Goal: Information Seeking & Learning: Learn about a topic

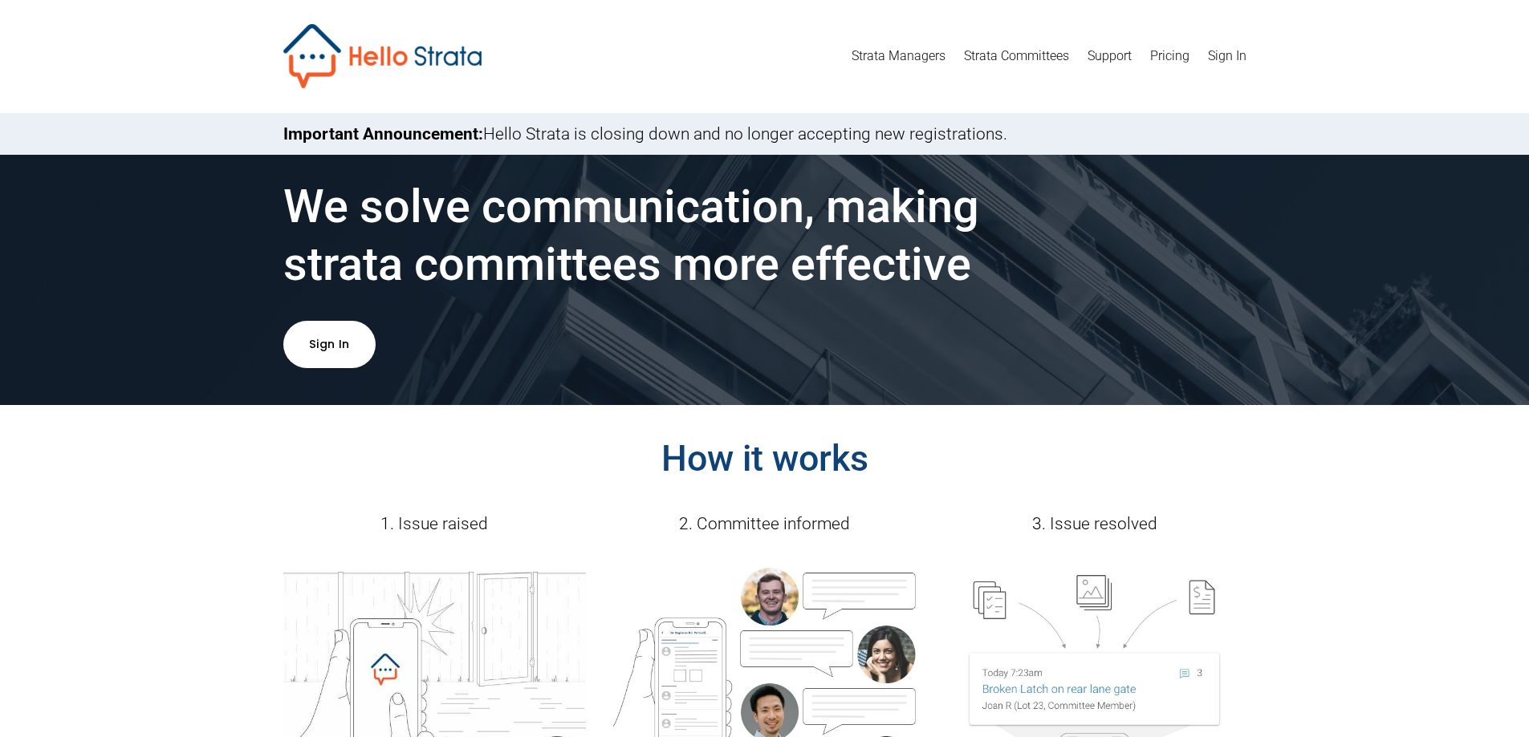
click at [923, 57] on link "Strata Managers" at bounding box center [898, 56] width 94 height 26
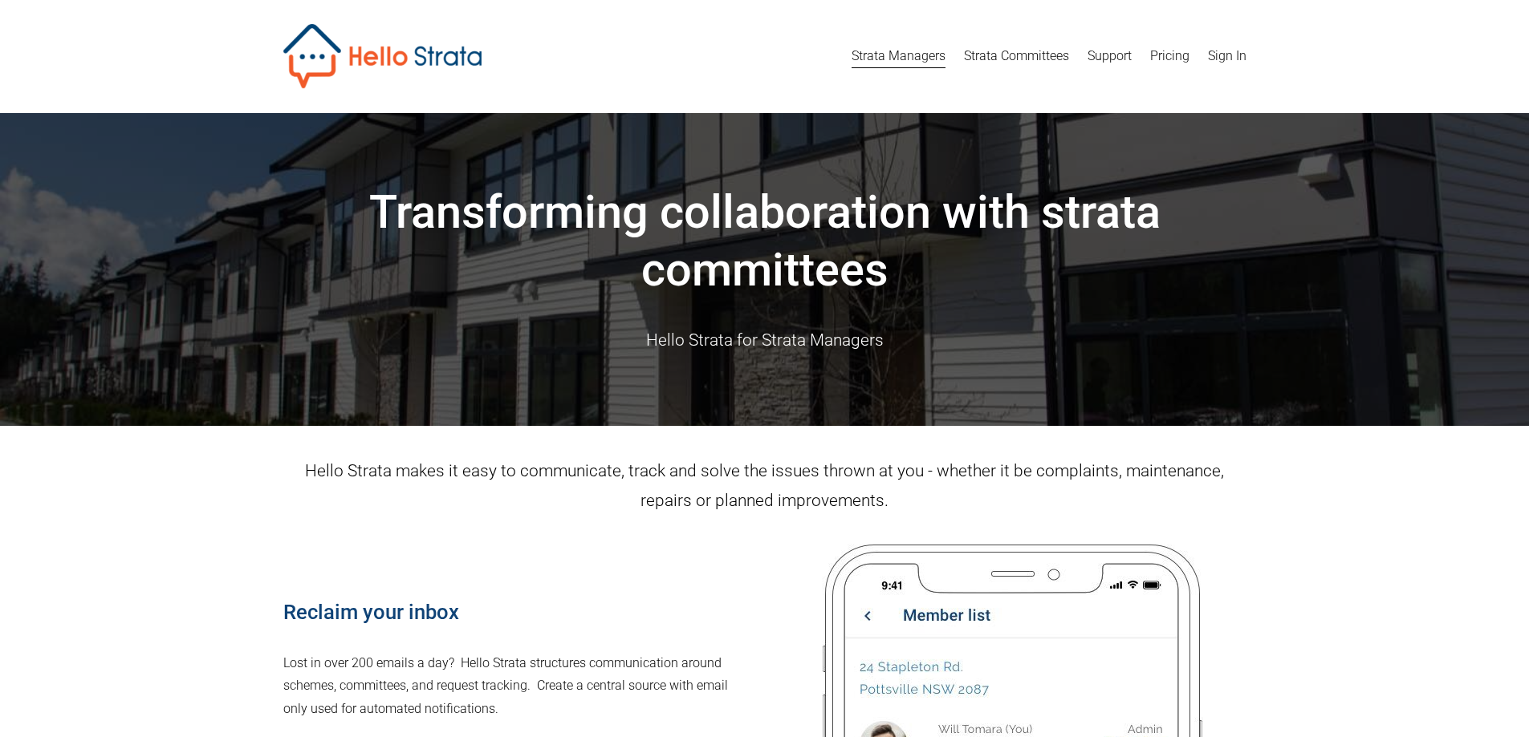
click at [1168, 54] on link "Pricing" at bounding box center [1169, 56] width 39 height 26
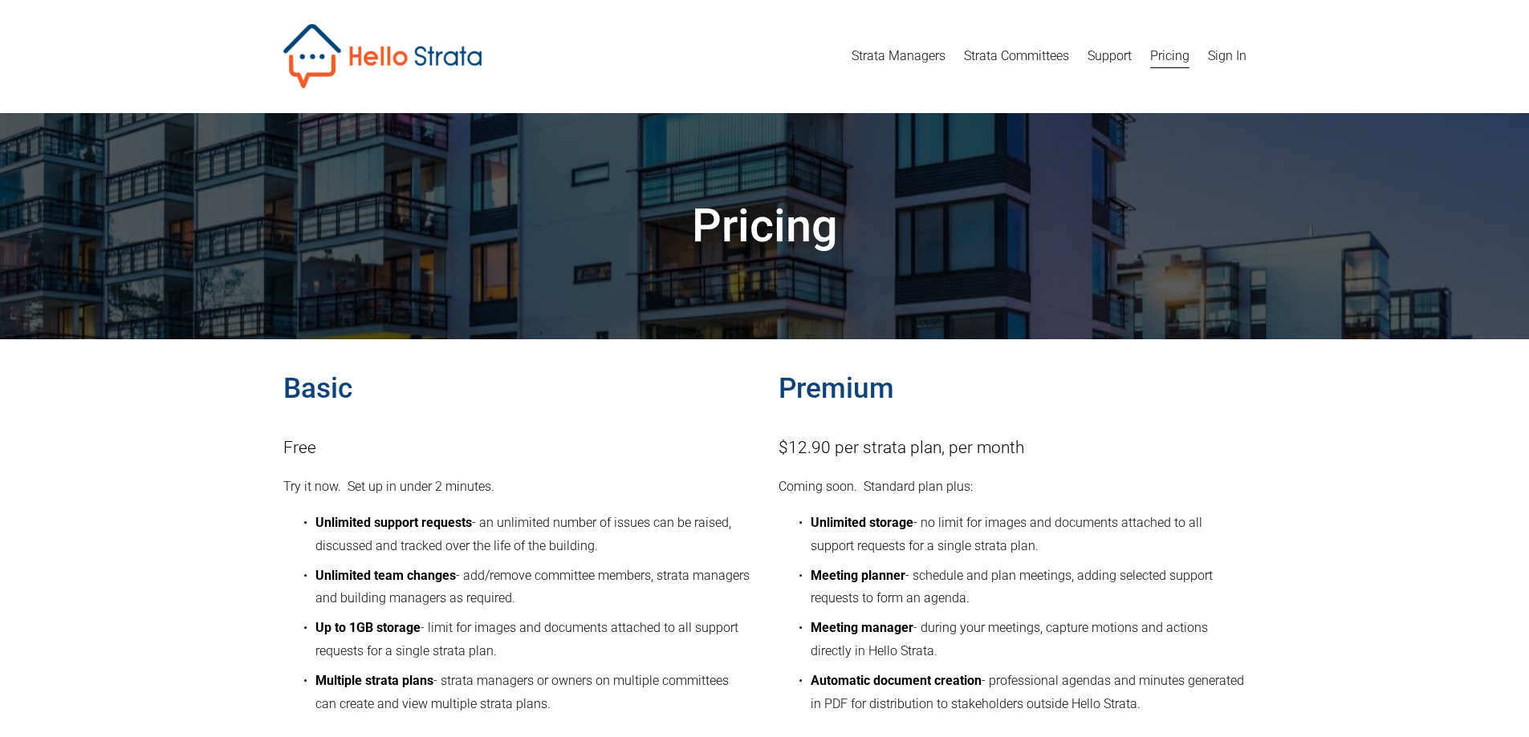
click at [1026, 55] on link "Strata Committees" at bounding box center [1016, 56] width 105 height 26
